Goal: Obtain resource: Download file/media

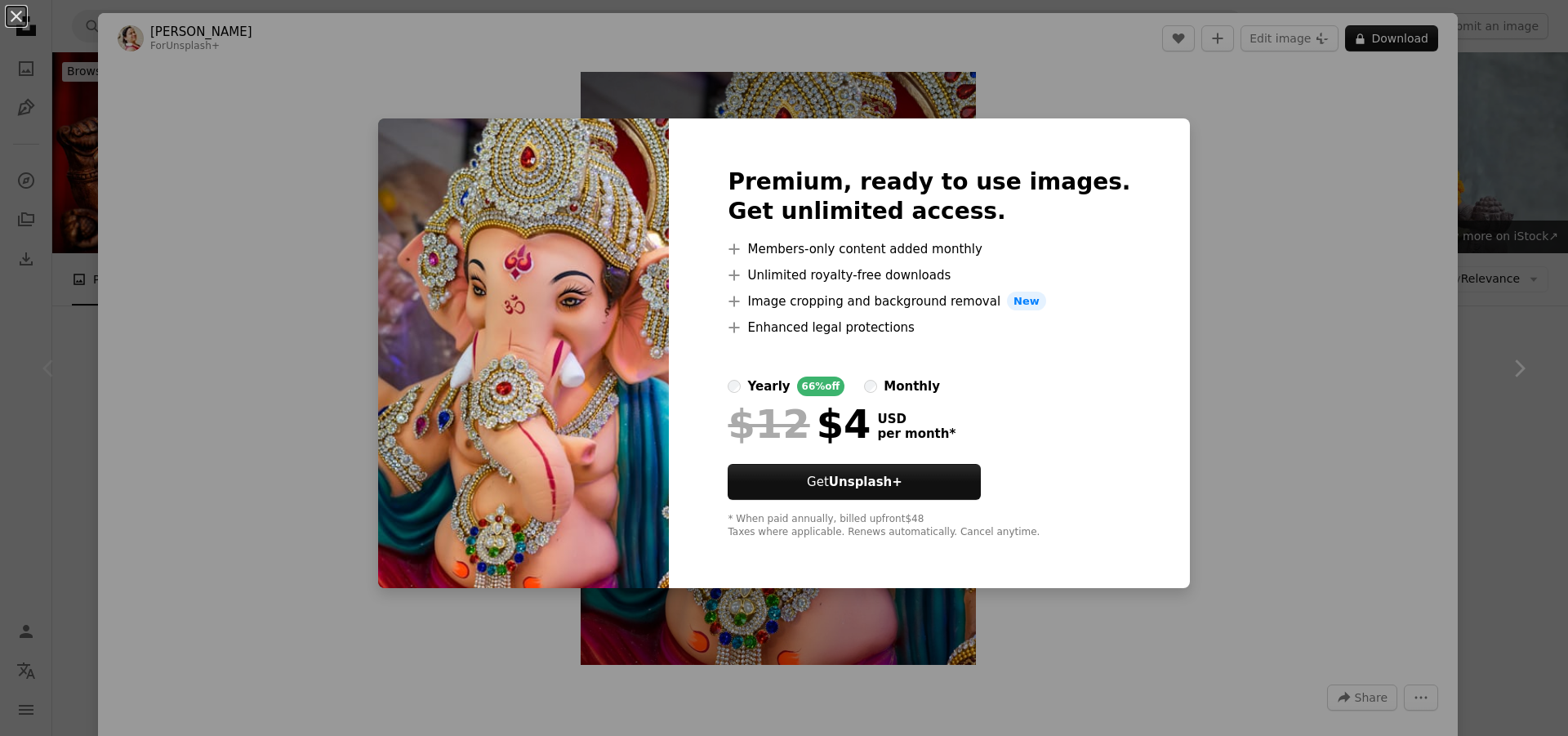
scroll to position [409, 0]
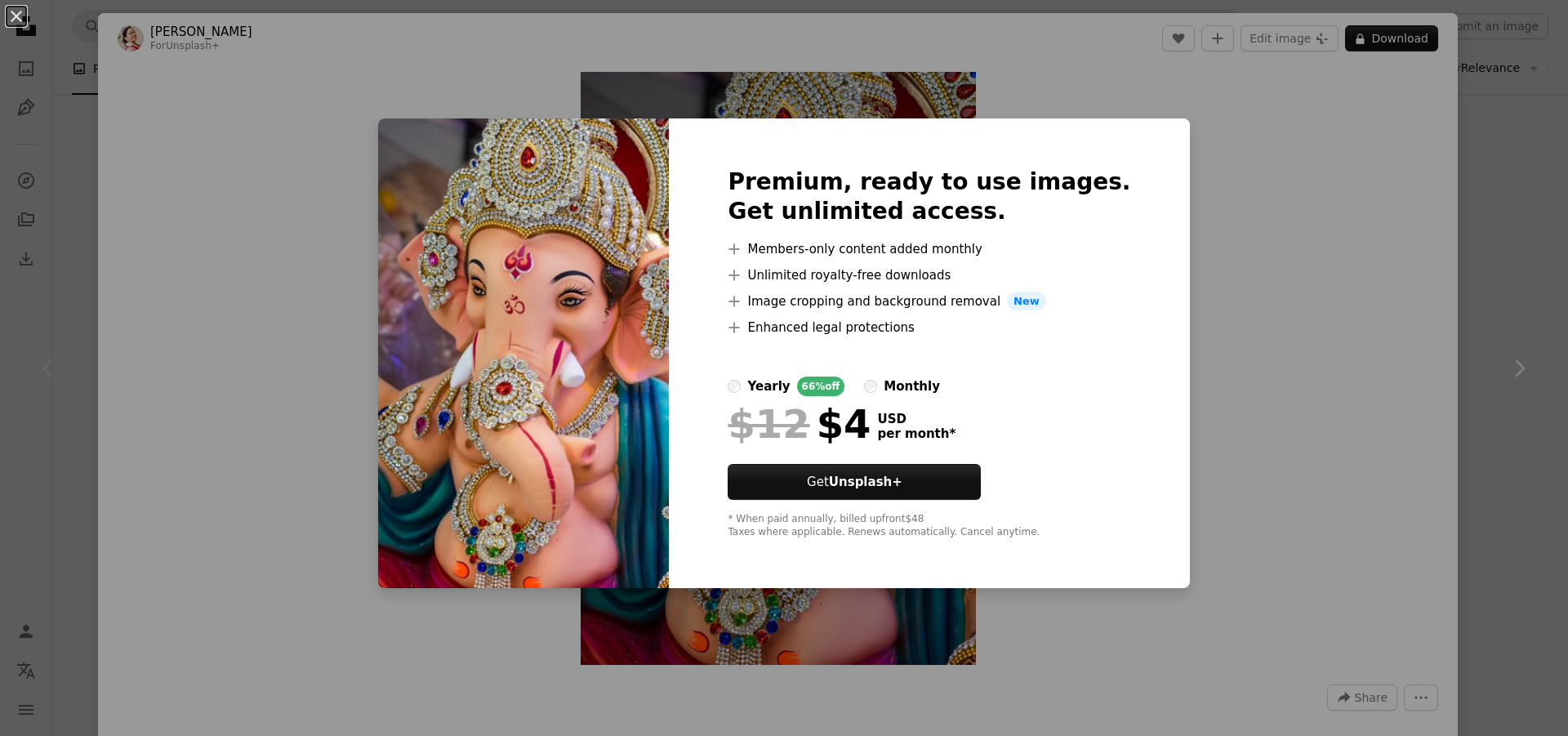
click at [1133, 451] on div "Premium, ready to use images. Get unlimited access. A plus sign Members-only co…" at bounding box center [928, 354] width 520 height 471
click at [1404, 31] on div "An X shape Premium, ready to use images. Get unlimited access. A plus sign Memb…" at bounding box center [784, 368] width 1568 height 736
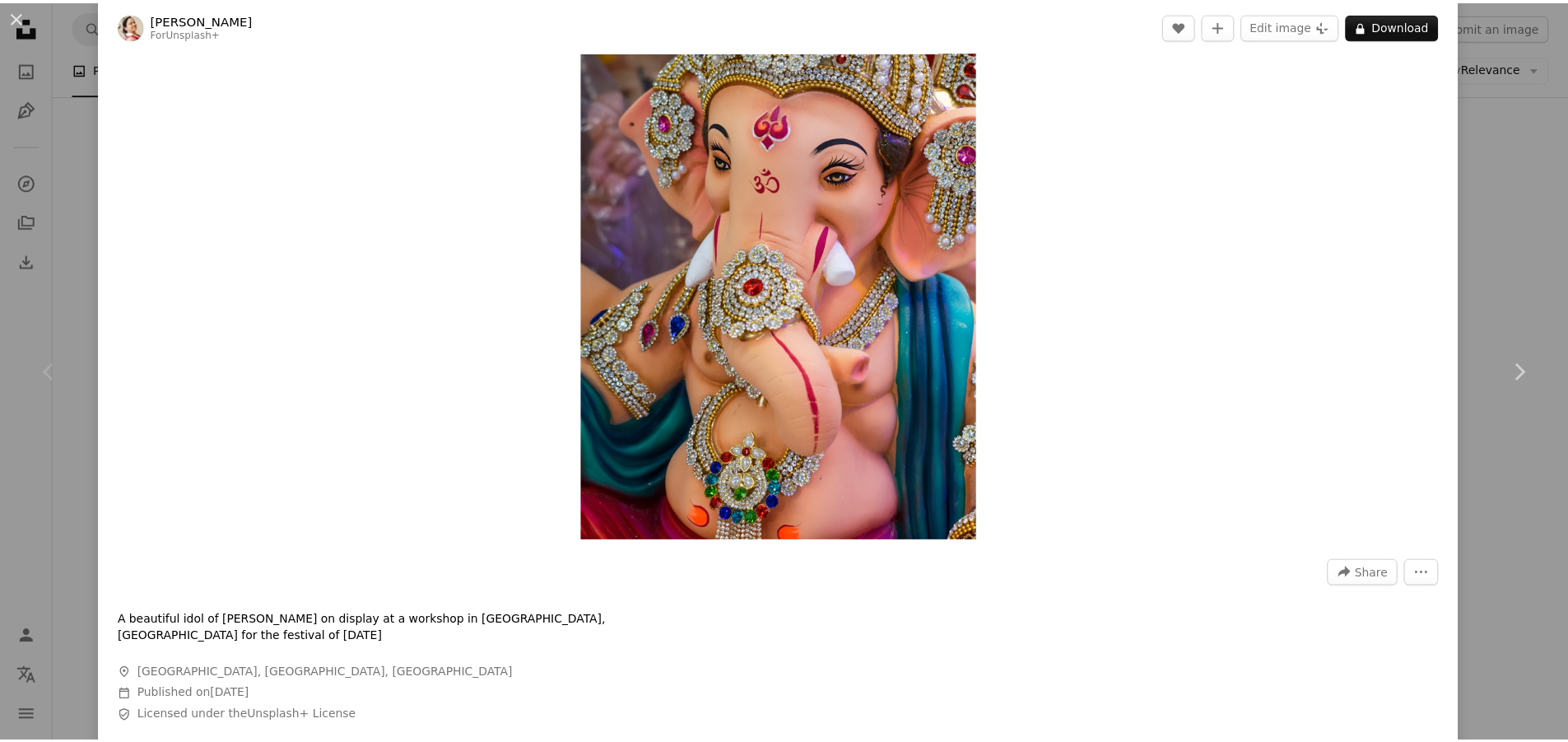
scroll to position [247, 0]
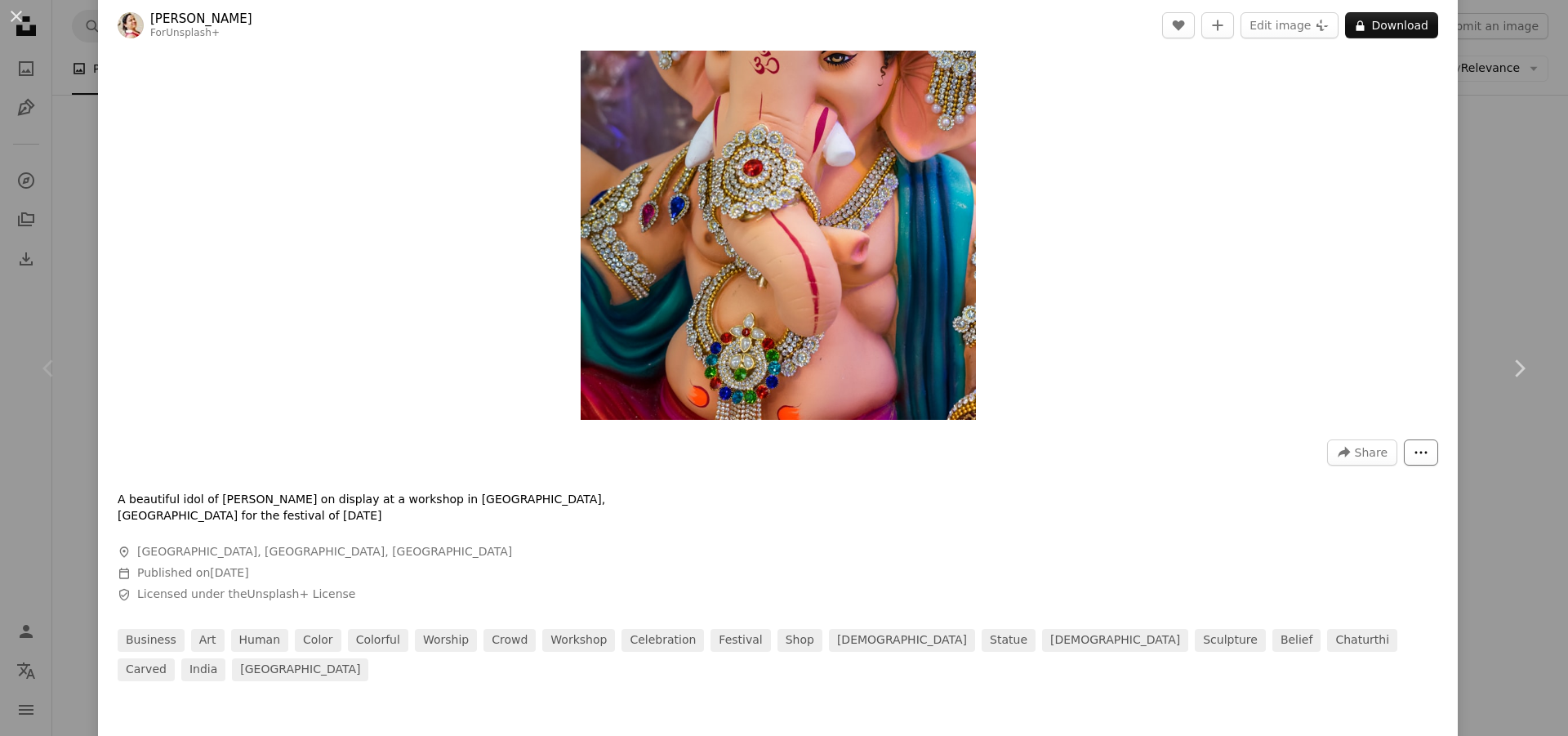
click at [1413, 458] on icon "More Actions" at bounding box center [1420, 452] width 14 height 14
click at [1548, 31] on dialog "An X shape Chevron left Chevron right [PERSON_NAME] For Unsplash+ A heart A plu…" at bounding box center [784, 368] width 1568 height 736
click at [1534, 10] on div "An X shape Chevron left Chevron right [PERSON_NAME] For Unsplash+ A heart A plu…" at bounding box center [784, 368] width 1568 height 736
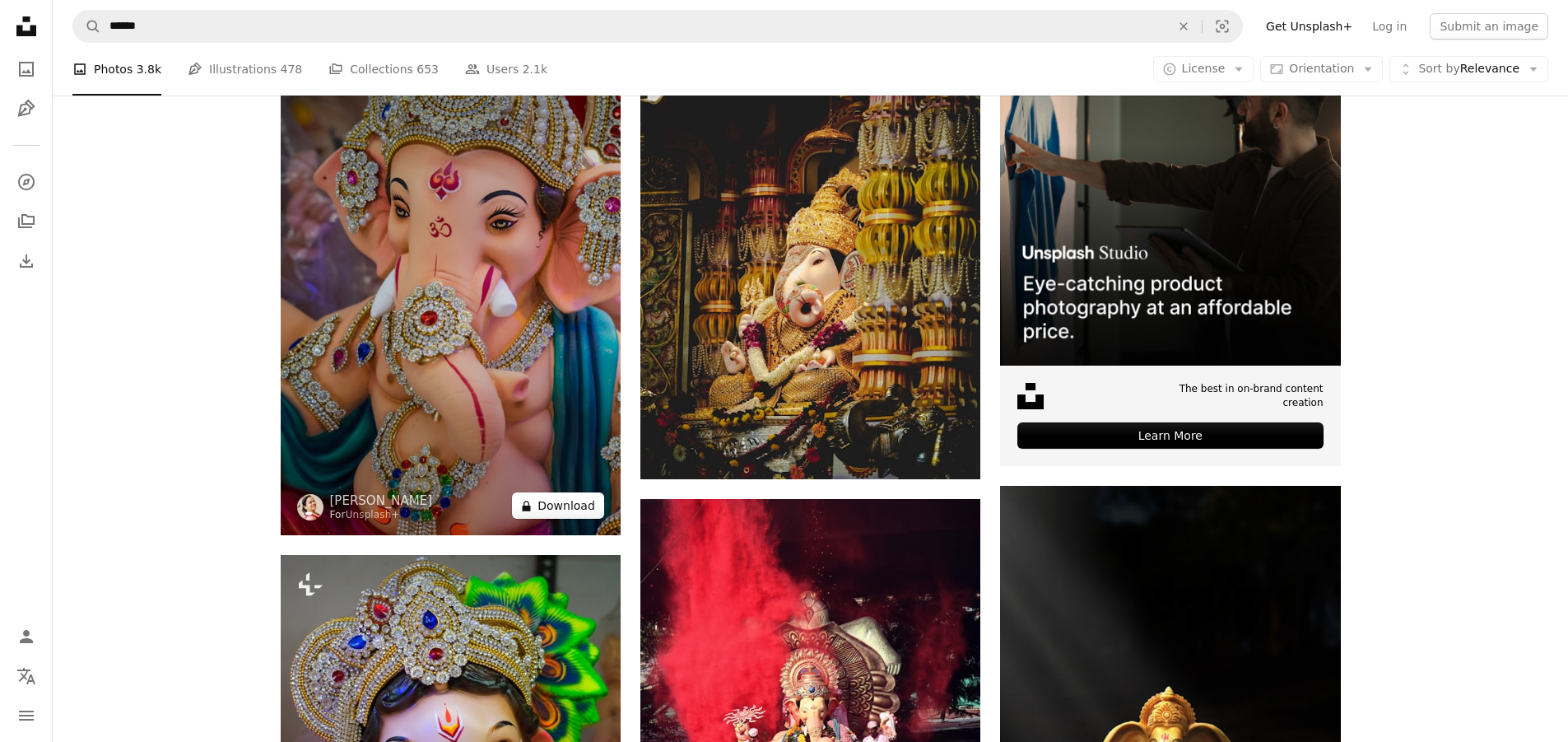
click at [557, 509] on button "A lock Download" at bounding box center [558, 506] width 92 height 27
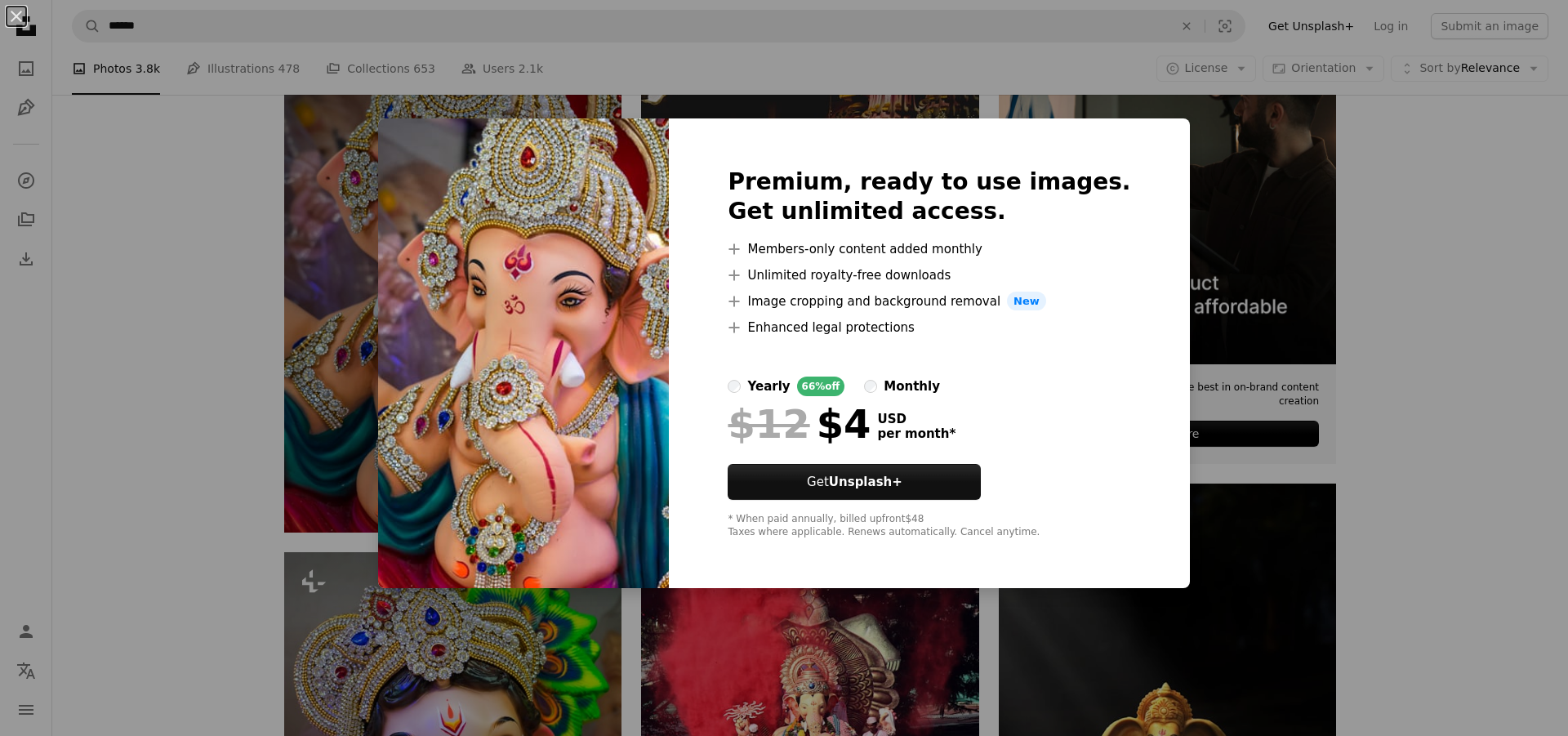
click at [1236, 189] on div "An X shape Premium, ready to use images. Get unlimited access. A plus sign Memb…" at bounding box center [784, 368] width 1568 height 736
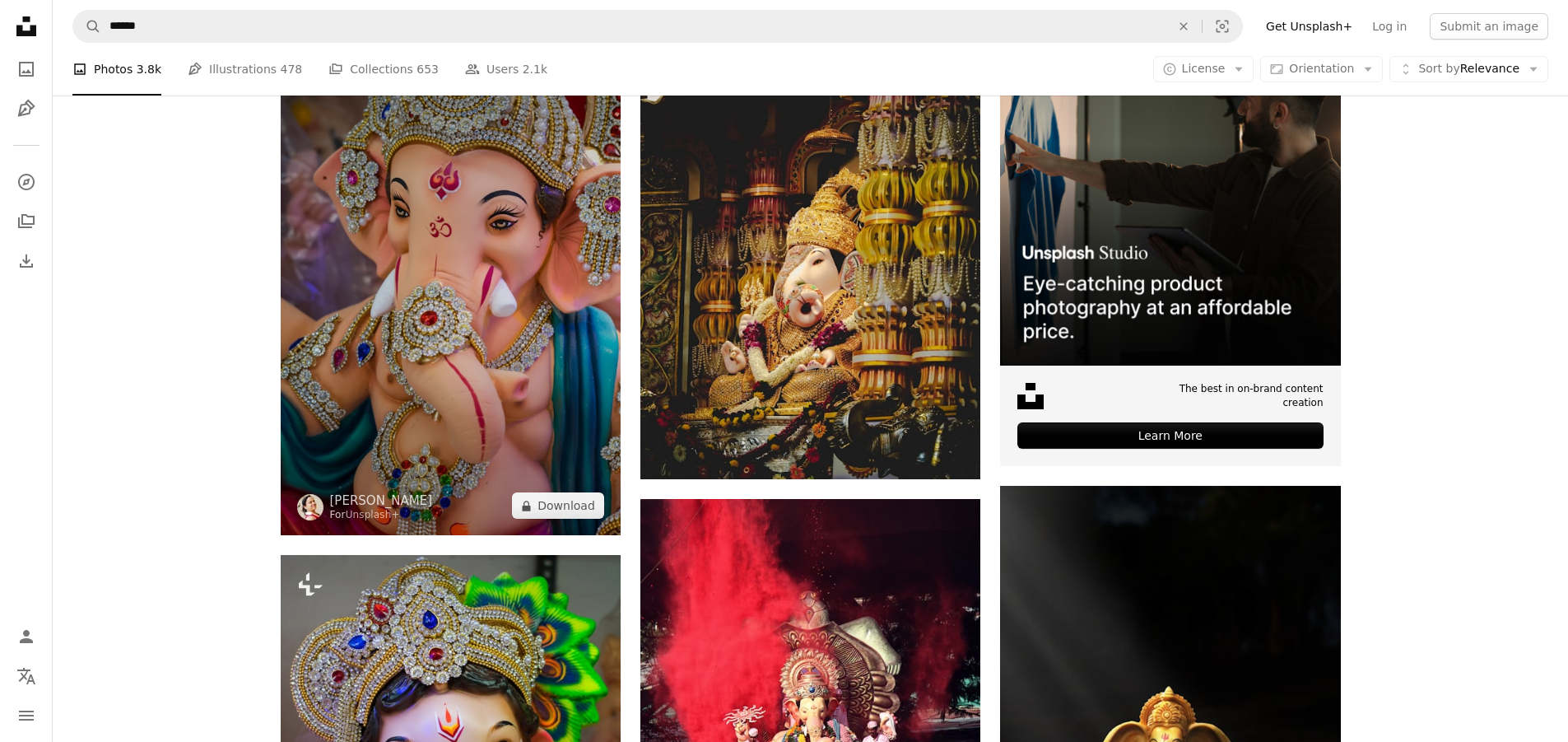
click at [324, 143] on img at bounding box center [450, 280] width 340 height 511
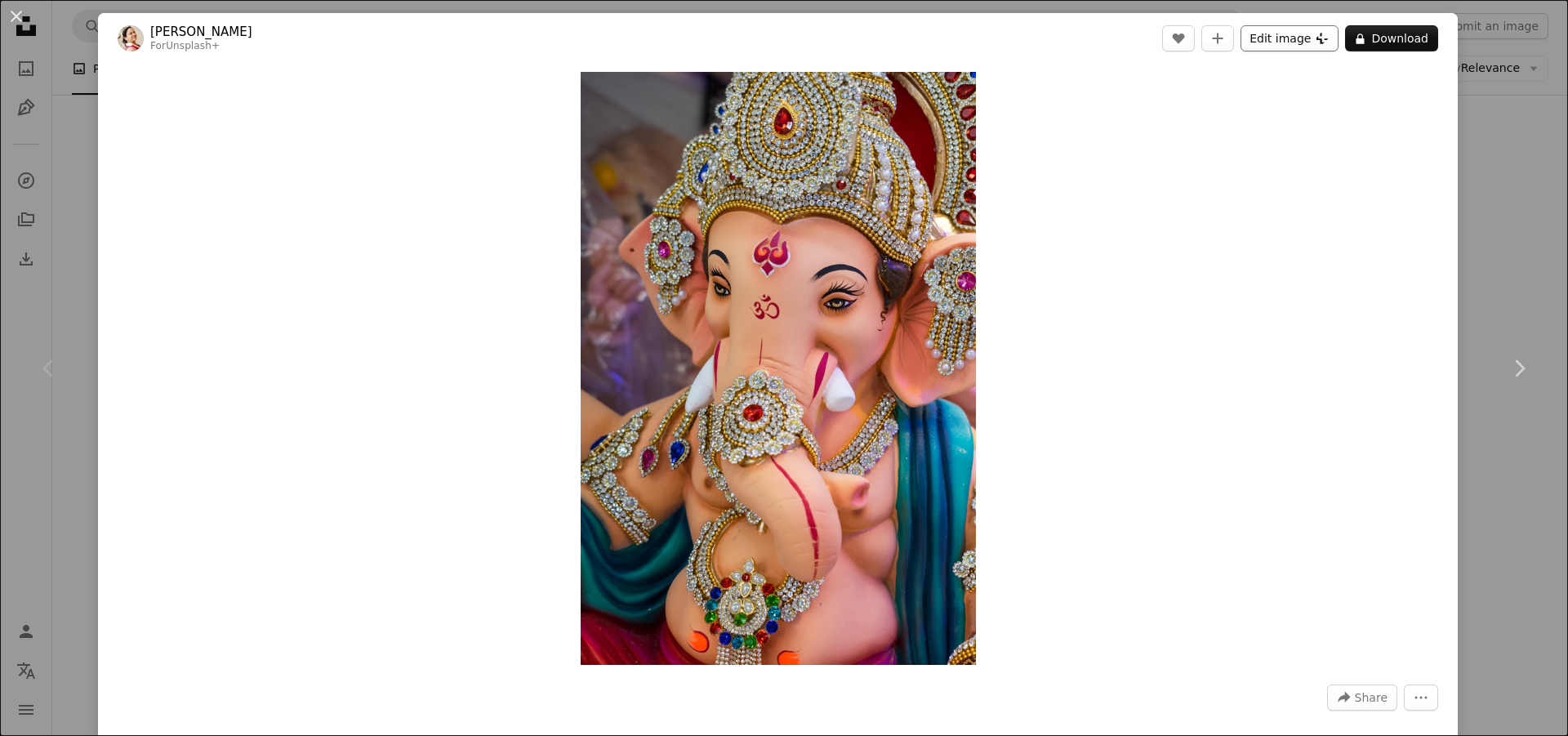
drag, startPoint x: 611, startPoint y: 93, endPoint x: 1301, endPoint y: 34, distance: 692.5
click at [1301, 34] on button "Edit image Plus sign for Unsplash+" at bounding box center [1289, 38] width 98 height 26
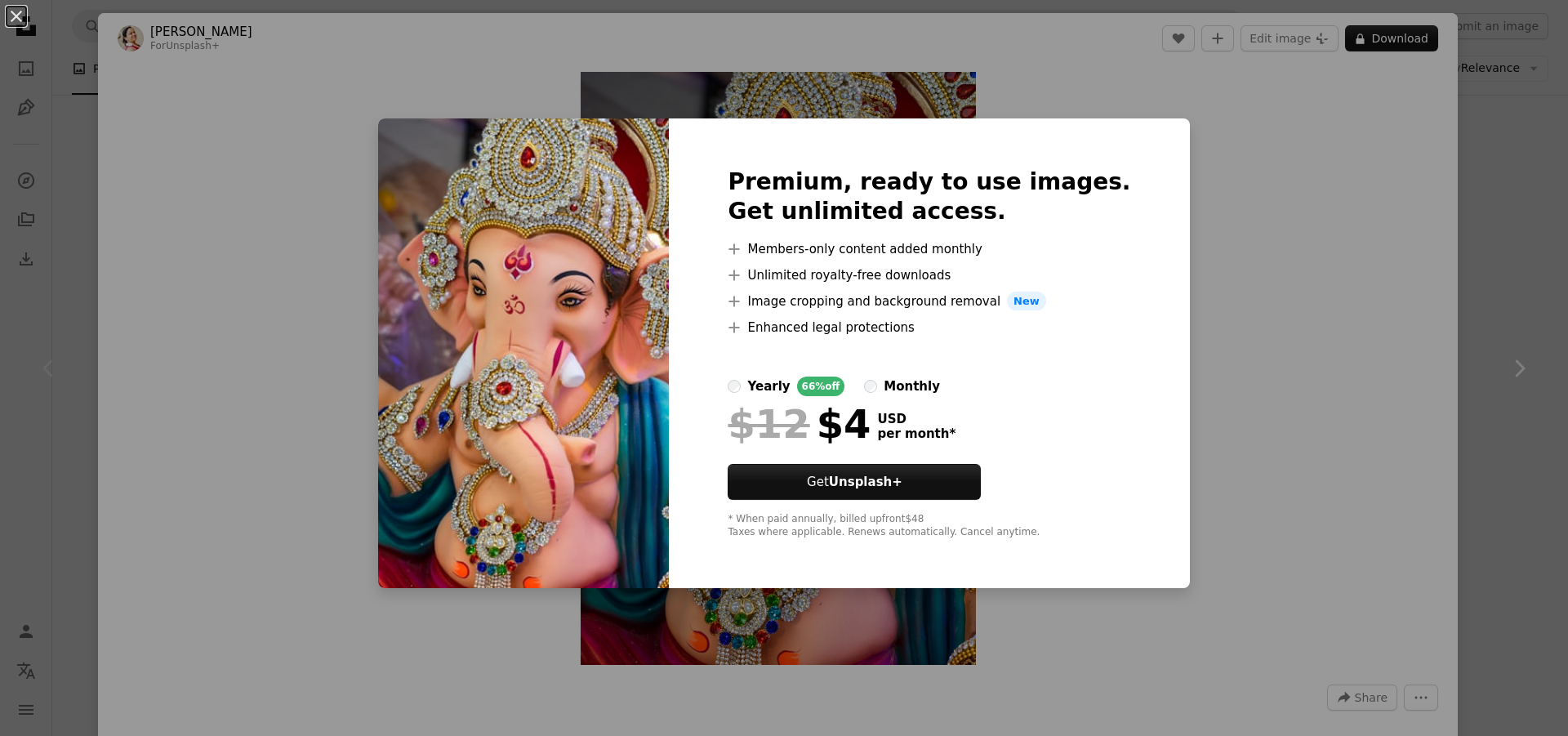
click at [1153, 147] on div "An X shape Premium, ready to use images. Get unlimited access. A plus sign Memb…" at bounding box center [784, 368] width 1568 height 736
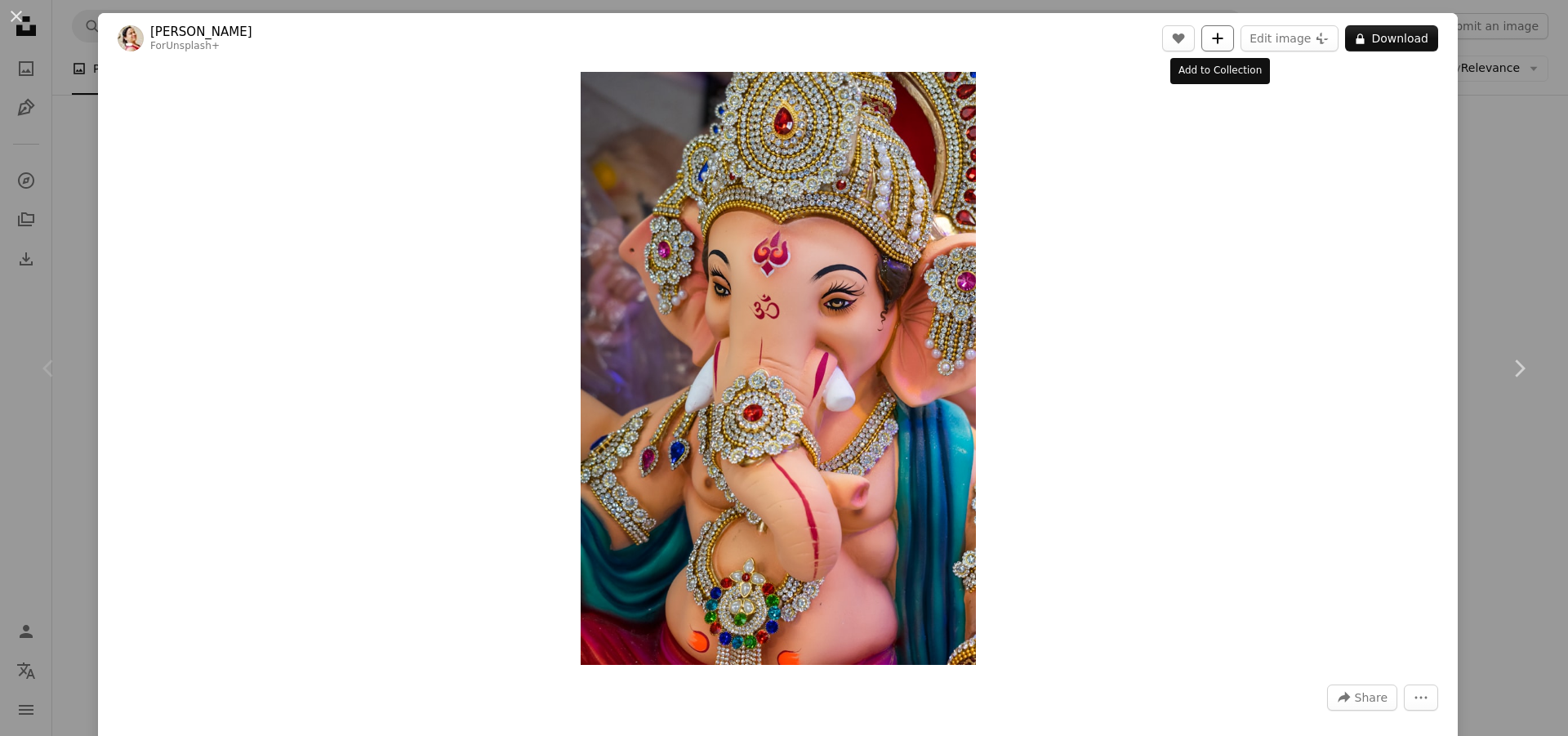
click at [1213, 40] on icon "A plus sign" at bounding box center [1217, 37] width 13 height 13
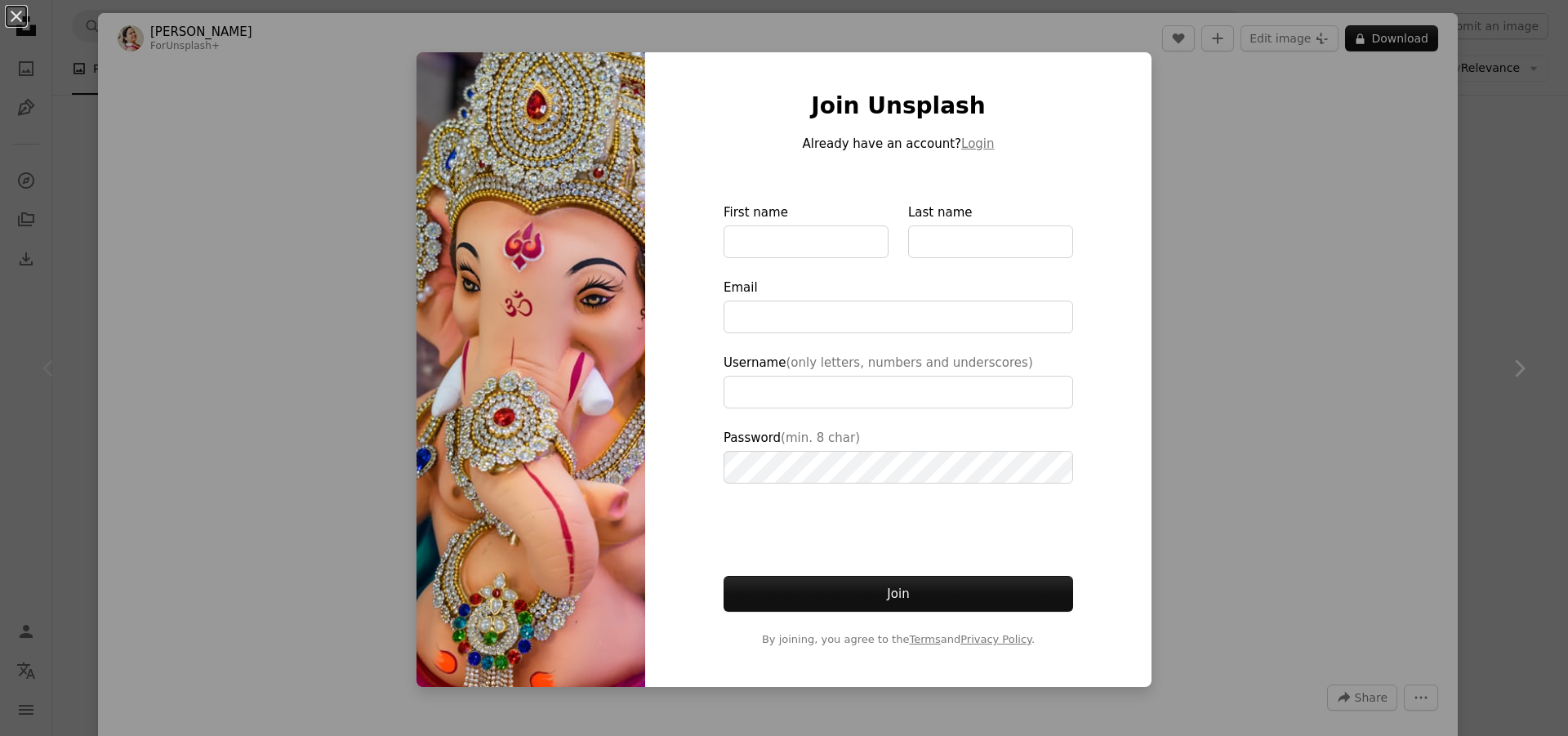
click at [1209, 362] on div "An X shape Join Unsplash Already have an account? Login First name Last name Em…" at bounding box center [784, 368] width 1568 height 736
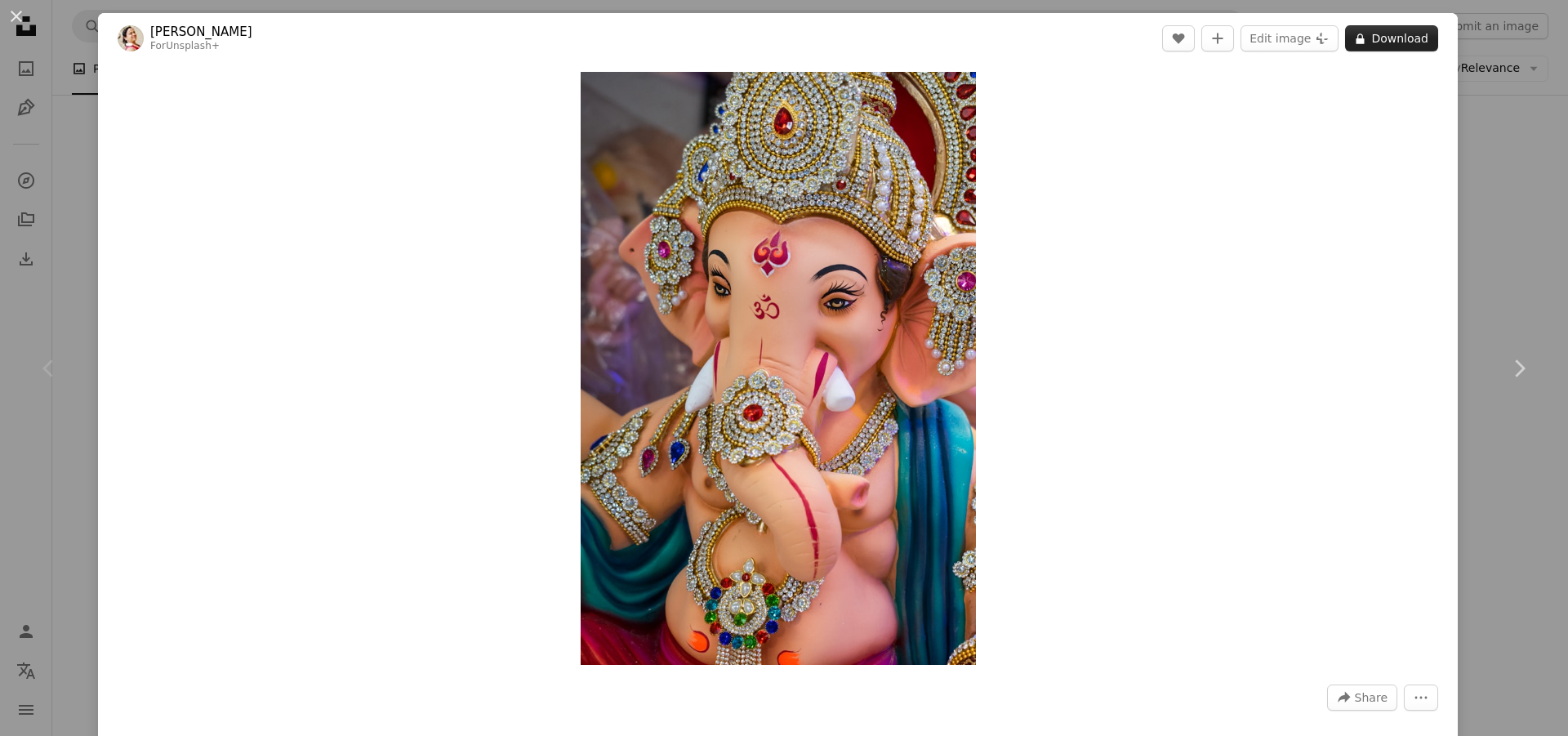
click at [1346, 30] on button "A lock Download" at bounding box center [1391, 38] width 93 height 26
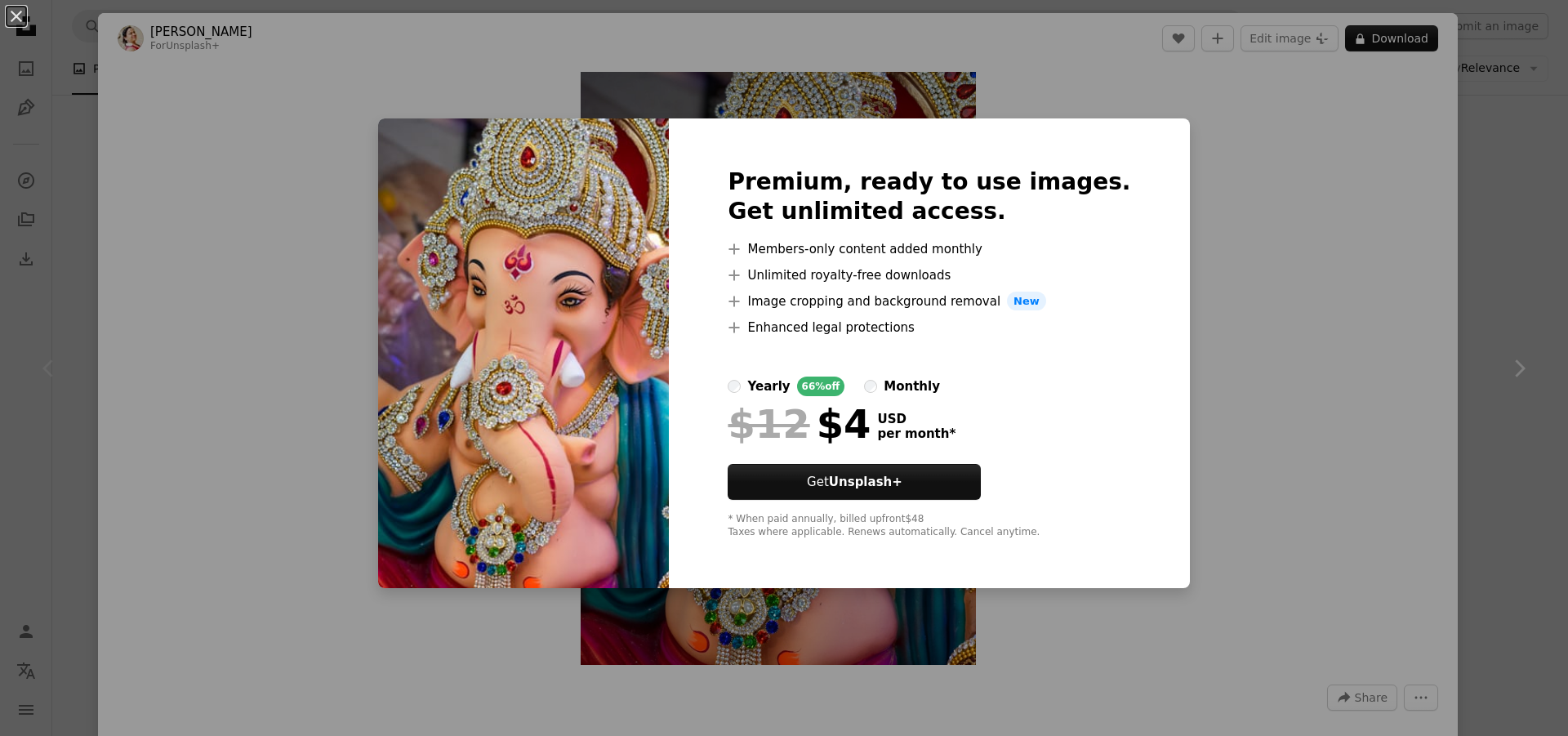
click at [1249, 207] on div "An X shape Premium, ready to use images. Get unlimited access. A plus sign Memb…" at bounding box center [784, 368] width 1568 height 736
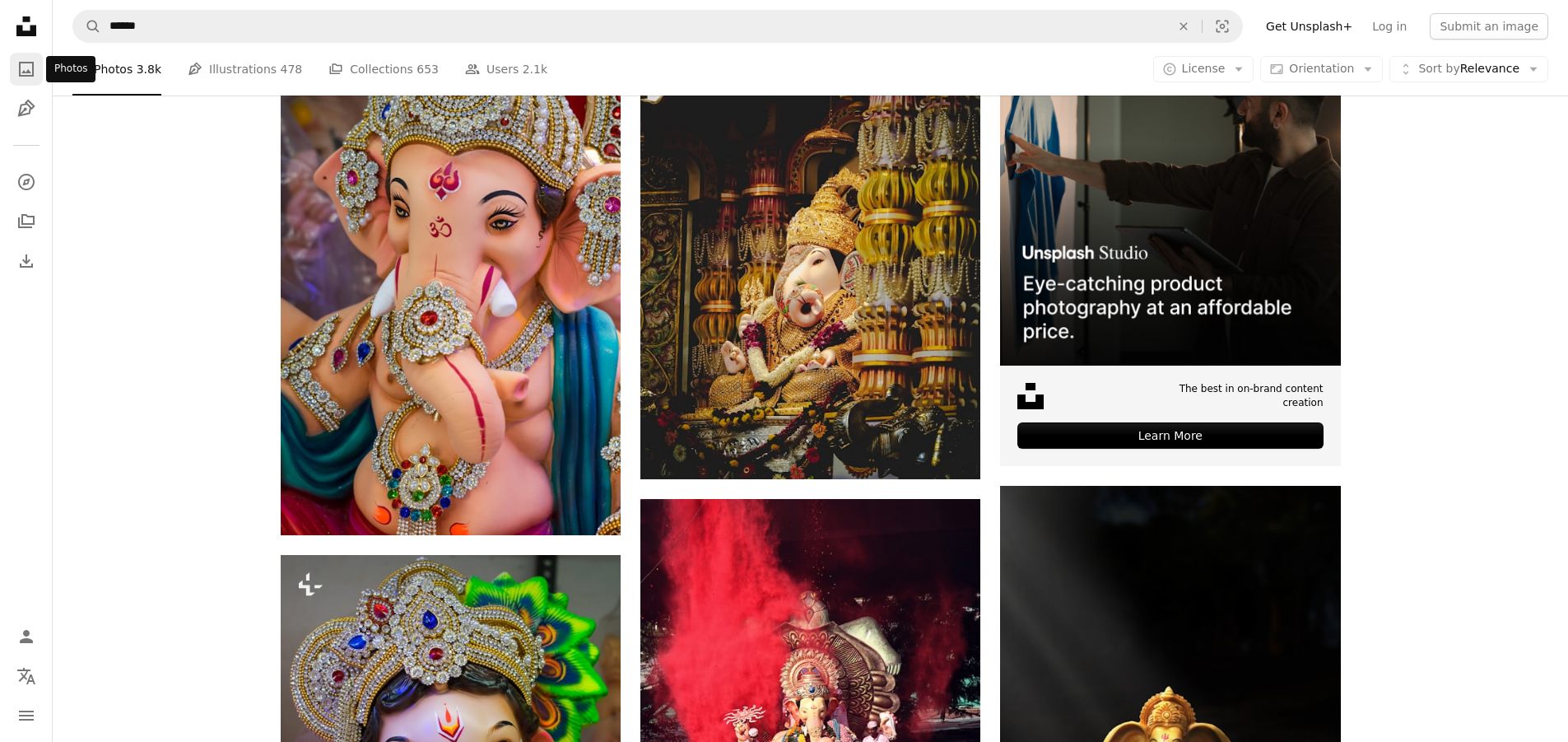
click at [36, 72] on link "A photo" at bounding box center [27, 69] width 33 height 33
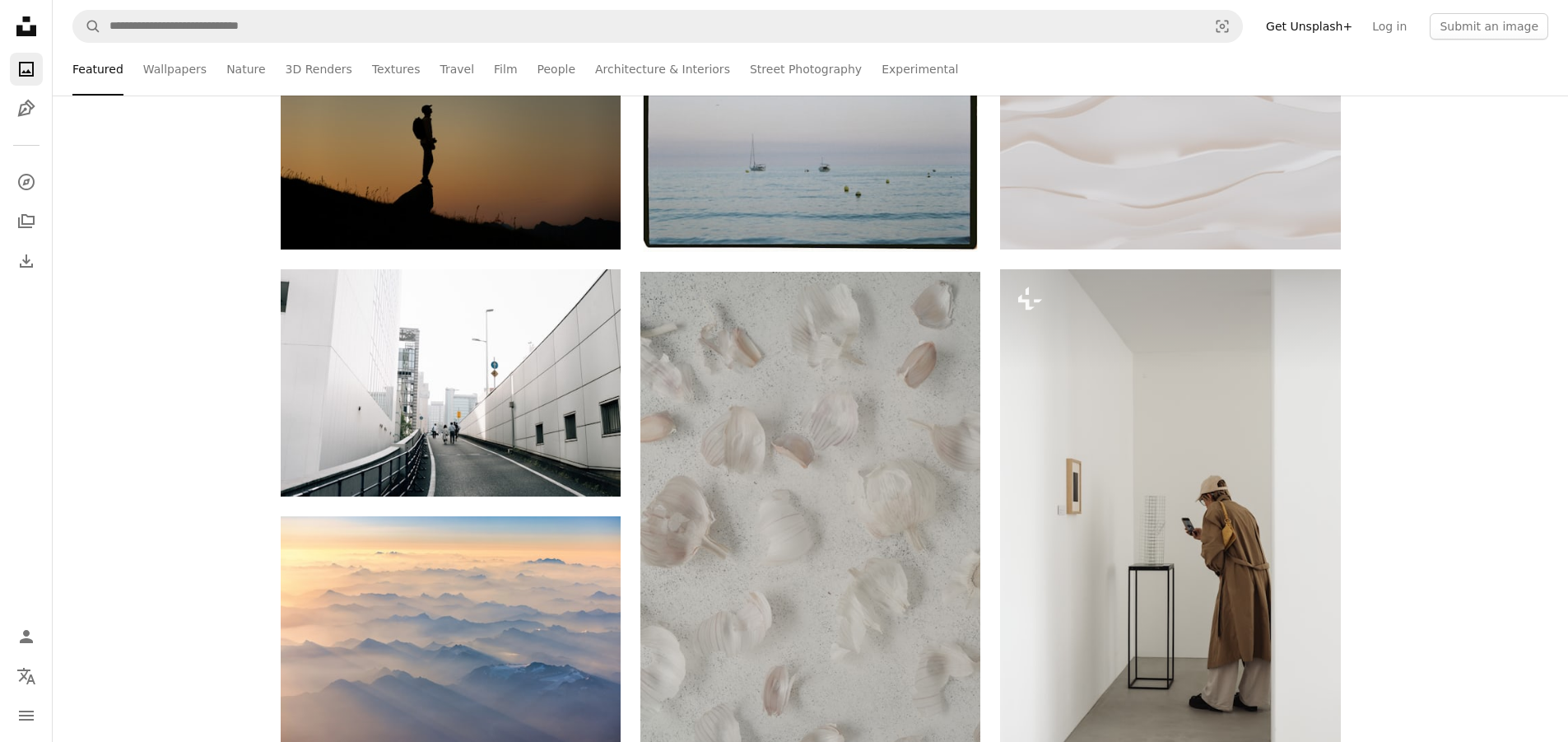
scroll to position [577, 0]
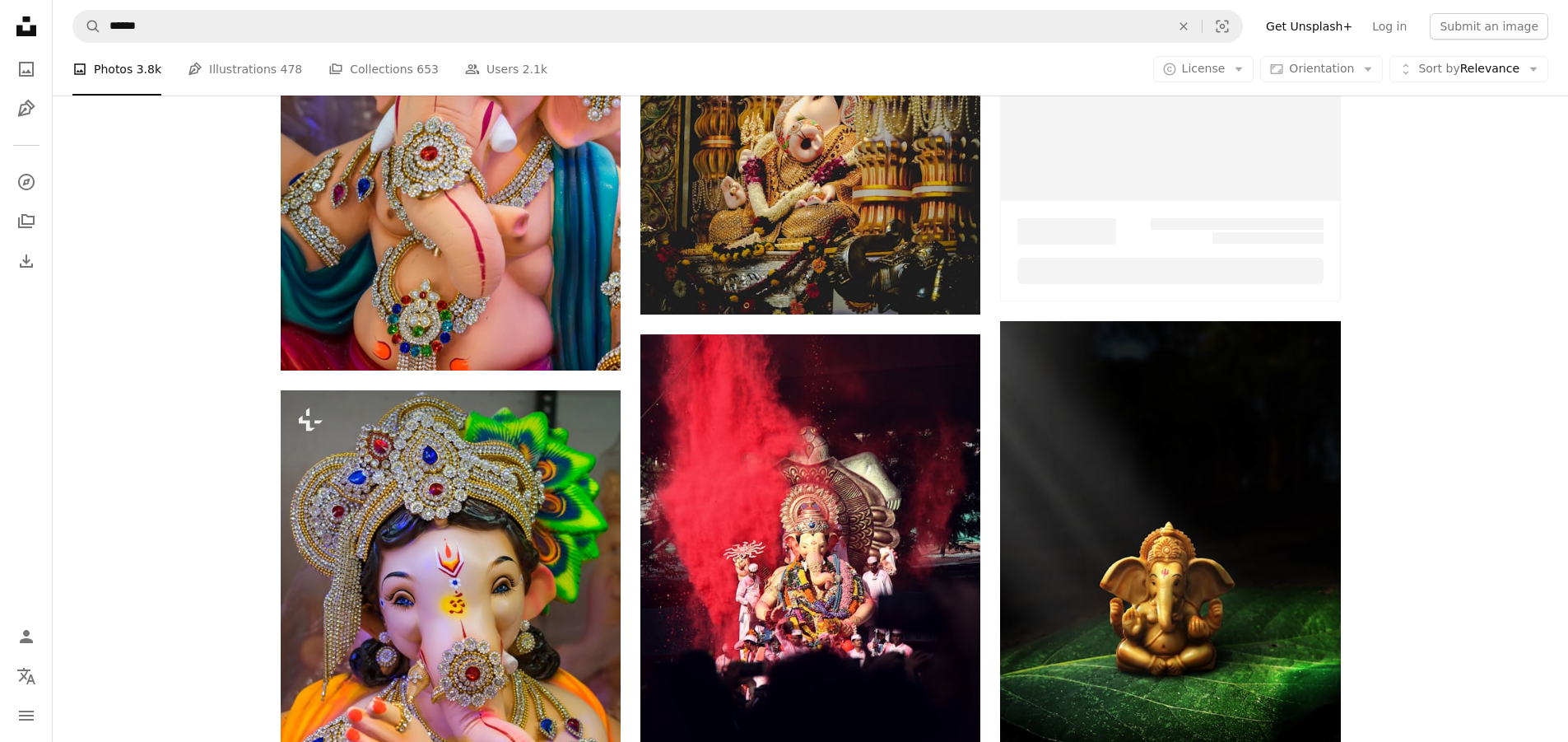
scroll to position [412, 0]
